Goal: Task Accomplishment & Management: Complete application form

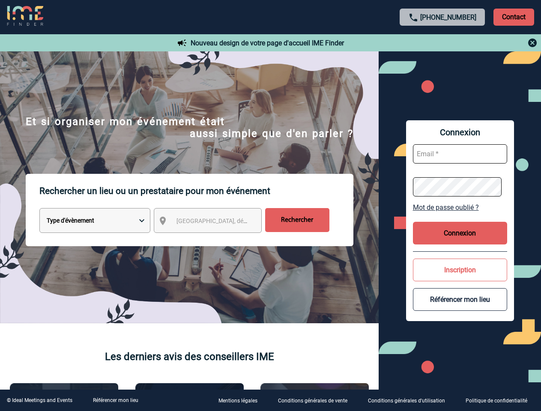
click at [270, 205] on p "Rechercher un lieu ou un prestataire pour mon événement" at bounding box center [196, 191] width 314 height 34
click at [513, 17] on p "Contact" at bounding box center [513, 17] width 41 height 17
click at [442, 43] on div at bounding box center [442, 43] width 190 height 10
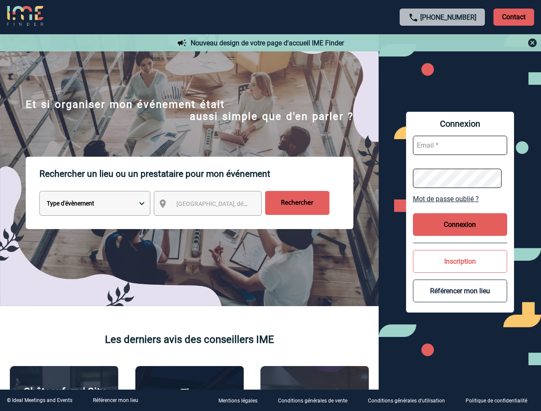
click at [215, 222] on div at bounding box center [211, 160] width 423 height 321
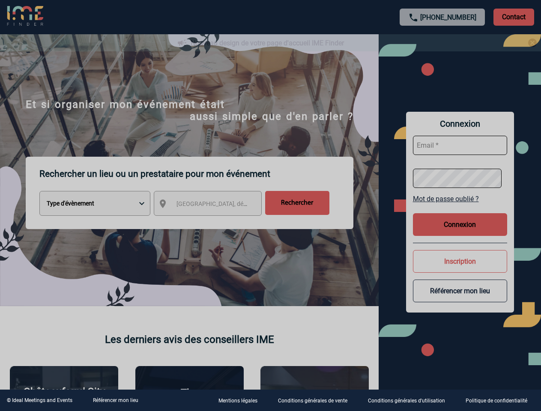
click at [460, 207] on div at bounding box center [270, 205] width 541 height 411
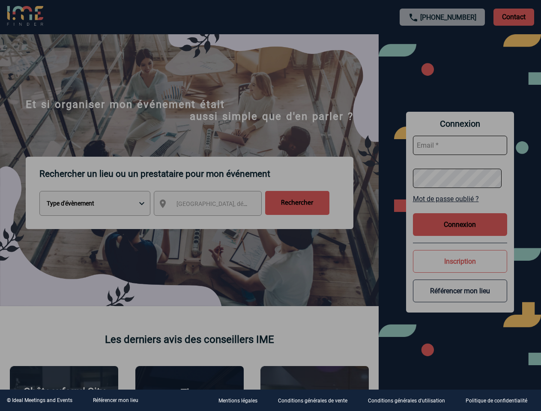
click at [460, 233] on div at bounding box center [270, 205] width 541 height 411
click at [460, 270] on div at bounding box center [270, 205] width 541 height 411
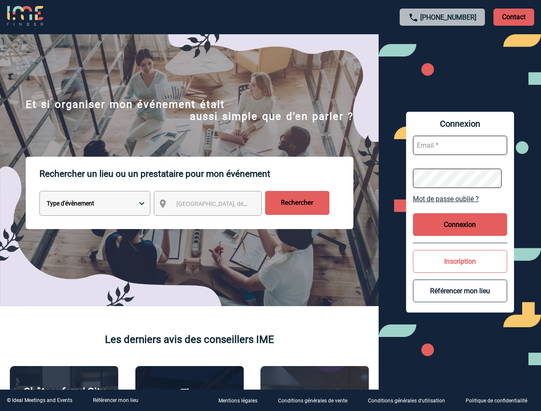
click at [460, 299] on button "Référencer mon lieu" at bounding box center [460, 291] width 94 height 23
click at [115, 400] on link "Référencer mon lieu" at bounding box center [115, 400] width 45 height 6
